Goal: Transaction & Acquisition: Book appointment/travel/reservation

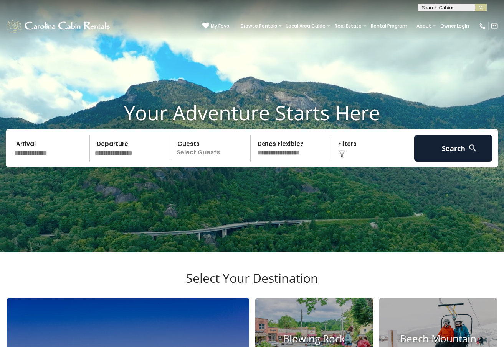
click at [40, 162] on input "text" at bounding box center [51, 148] width 78 height 27
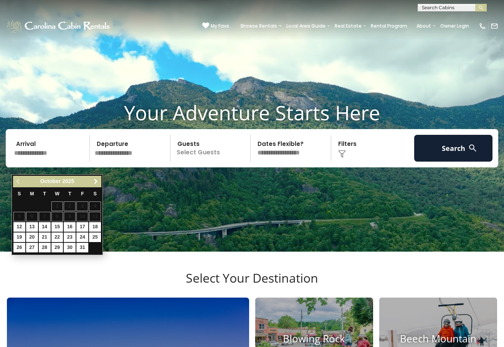
click at [94, 183] on span "Next" at bounding box center [96, 182] width 6 height 6
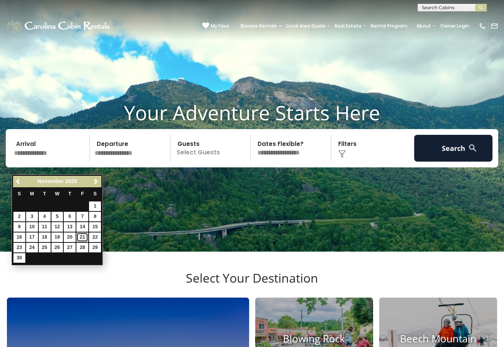
click at [83, 236] on link "21" at bounding box center [82, 238] width 12 height 10
type input "********"
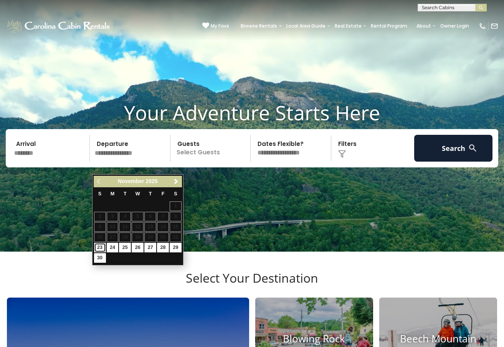
click at [100, 248] on link "23" at bounding box center [100, 248] width 12 height 10
type input "********"
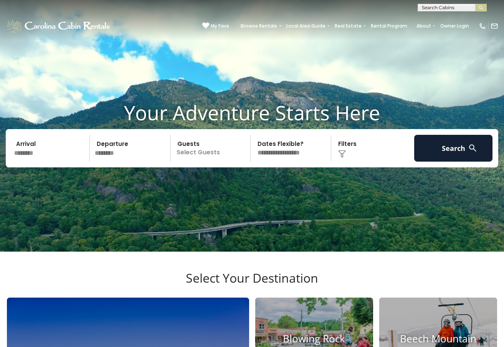
click at [208, 162] on p "Select Guests" at bounding box center [212, 148] width 78 height 27
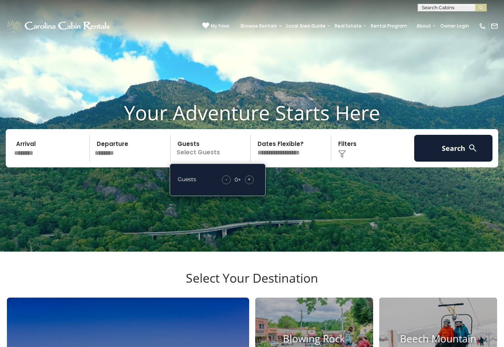
click at [248, 183] on span "+" at bounding box center [248, 180] width 3 height 8
click at [301, 162] on select "**********" at bounding box center [292, 148] width 78 height 27
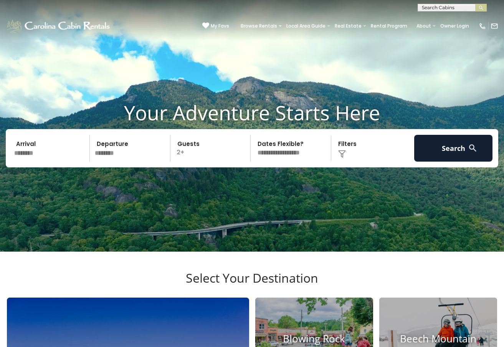
click at [206, 162] on p "2+" at bounding box center [212, 148] width 78 height 27
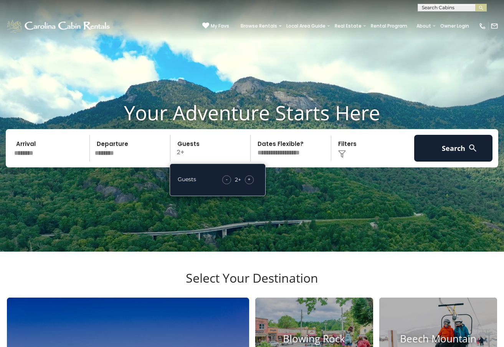
click at [249, 183] on span "+" at bounding box center [248, 180] width 3 height 8
click at [239, 184] on div "- 4 + +" at bounding box center [238, 180] width 40 height 9
click at [285, 152] on select "**********" at bounding box center [292, 148] width 78 height 27
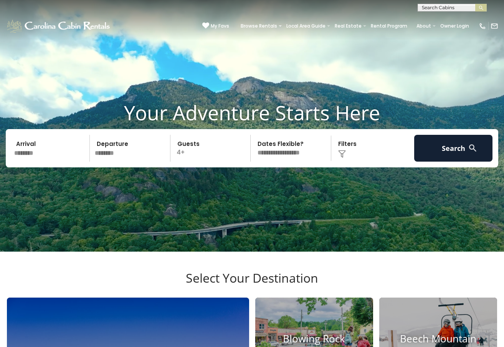
click at [345, 162] on div "Click to Choose" at bounding box center [372, 148] width 78 height 27
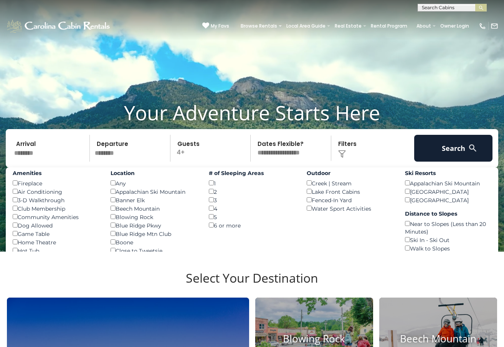
click at [113, 204] on div "Banner Elk ()" at bounding box center [153, 200] width 86 height 8
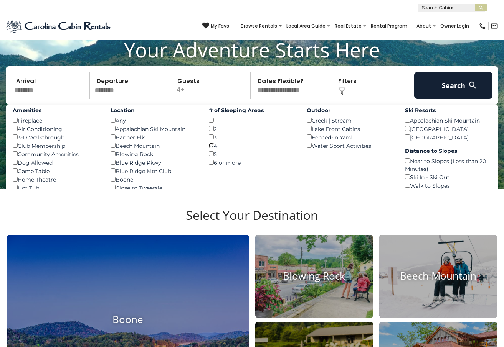
scroll to position [64, 0]
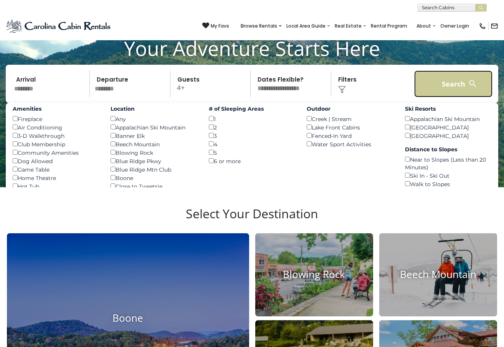
click at [454, 97] on button "Search" at bounding box center [453, 84] width 78 height 27
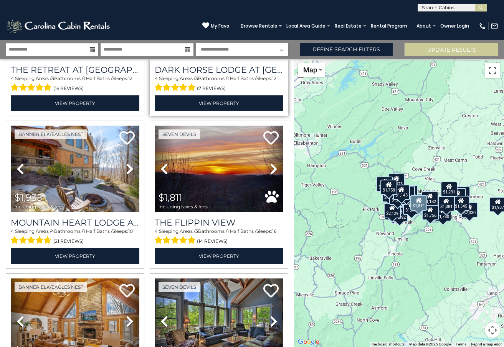
scroll to position [274, 0]
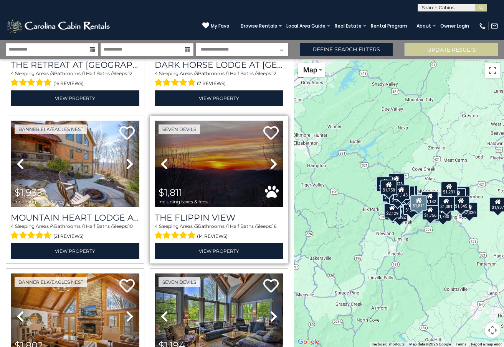
click at [270, 163] on icon at bounding box center [274, 164] width 8 height 12
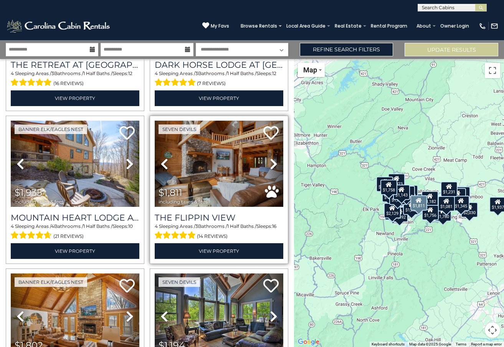
click at [272, 163] on icon at bounding box center [274, 164] width 8 height 12
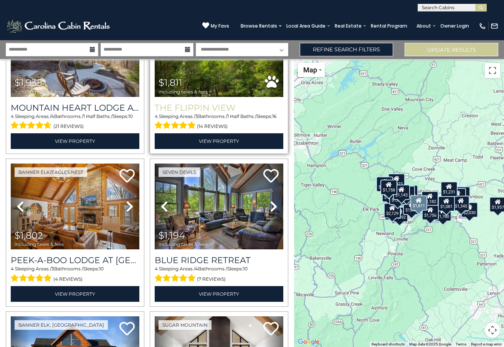
scroll to position [392, 0]
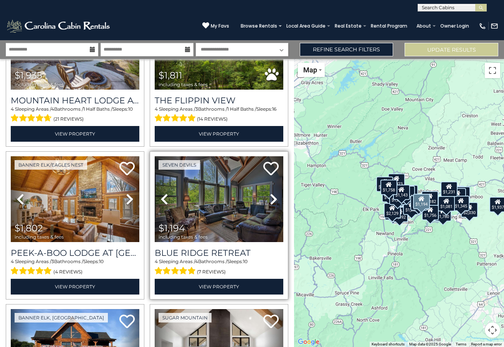
click at [273, 201] on icon at bounding box center [274, 199] width 8 height 12
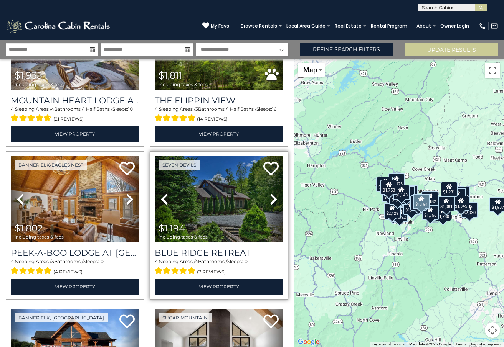
click at [275, 200] on icon at bounding box center [274, 199] width 8 height 12
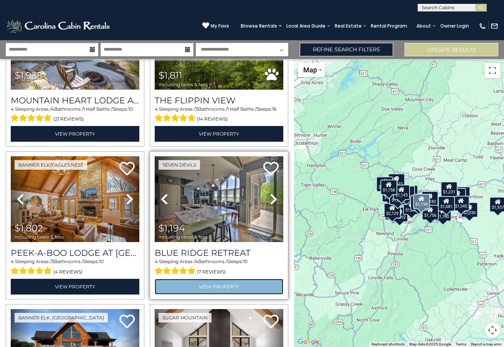
click at [245, 288] on link "View Property" at bounding box center [219, 287] width 128 height 16
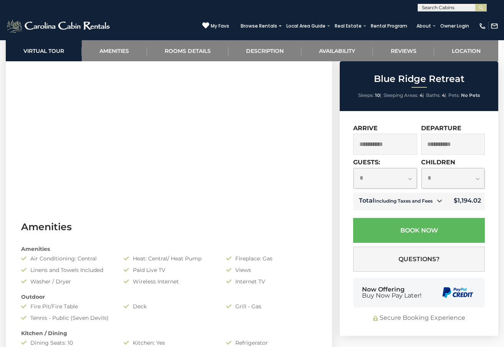
scroll to position [537, 0]
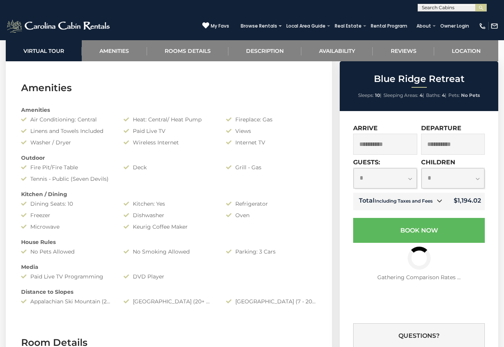
click at [437, 202] on icon at bounding box center [438, 200] width 5 height 5
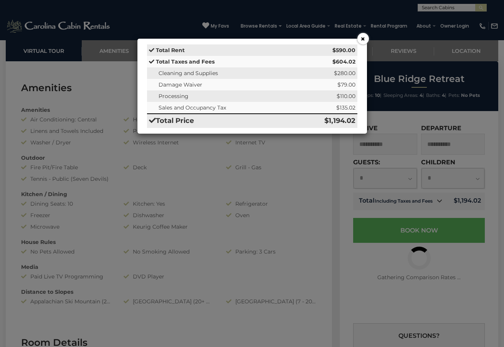
click at [362, 41] on button "×" at bounding box center [363, 39] width 12 height 12
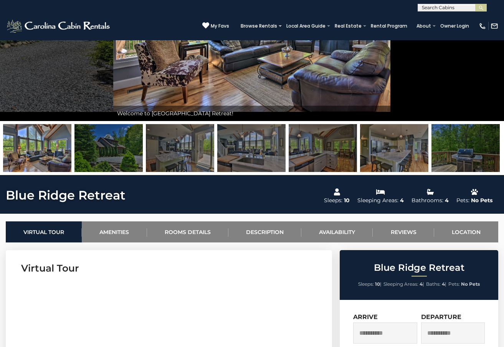
scroll to position [0, 0]
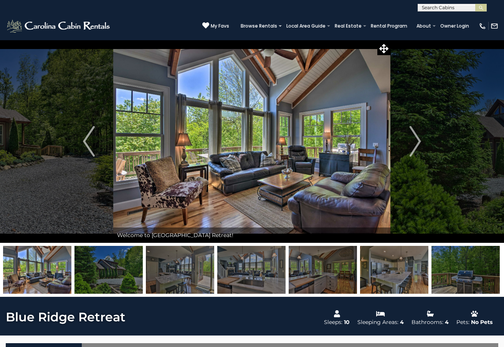
click at [99, 275] on img at bounding box center [108, 270] width 68 height 48
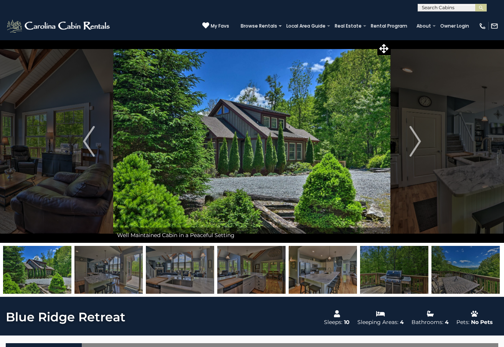
click at [320, 284] on img at bounding box center [322, 270] width 68 height 48
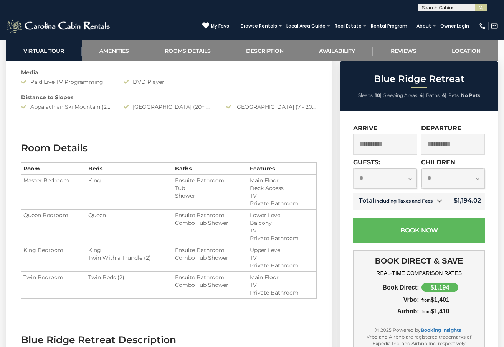
scroll to position [729, 0]
